Goal: Task Accomplishment & Management: Complete application form

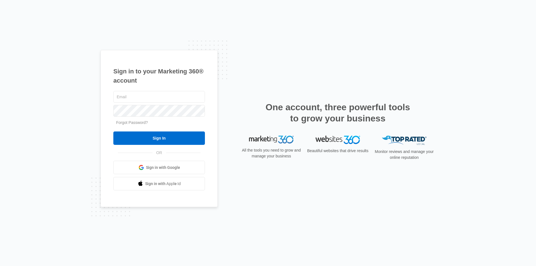
click at [147, 169] on span "Sign in with Google" at bounding box center [163, 168] width 34 height 6
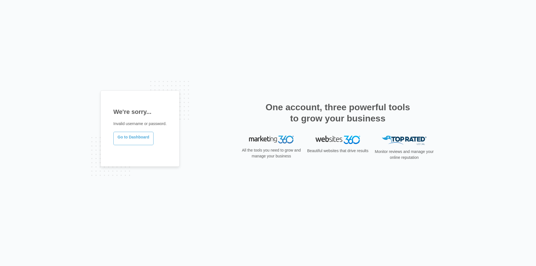
click at [135, 132] on link "Go to Dashboard" at bounding box center [133, 138] width 40 height 13
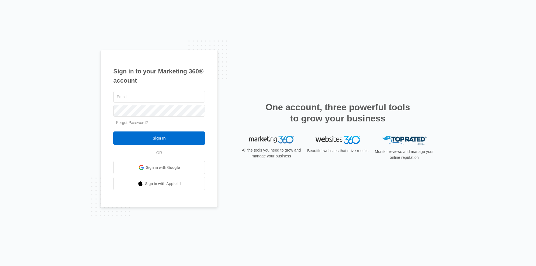
click at [161, 165] on span "Sign in with Google" at bounding box center [163, 168] width 34 height 6
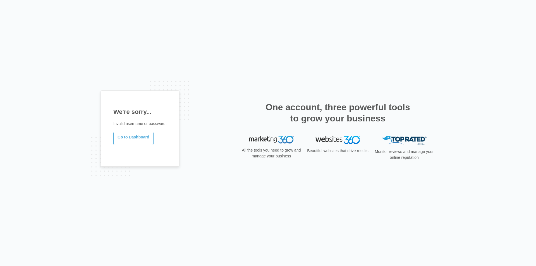
click at [142, 138] on link "Go to Dashboard" at bounding box center [133, 138] width 40 height 13
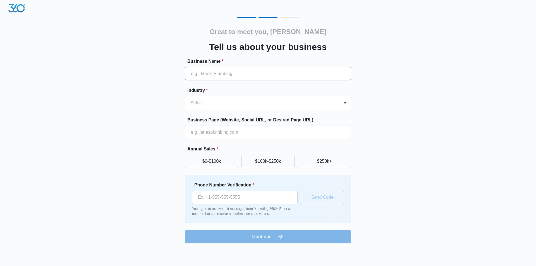
click at [242, 76] on input "Business Name *" at bounding box center [268, 73] width 166 height 13
click at [238, 197] on input "Phone Number Verification *" at bounding box center [244, 197] width 105 height 13
